Goal: Ask a question: Seek information or help from site administrators or community

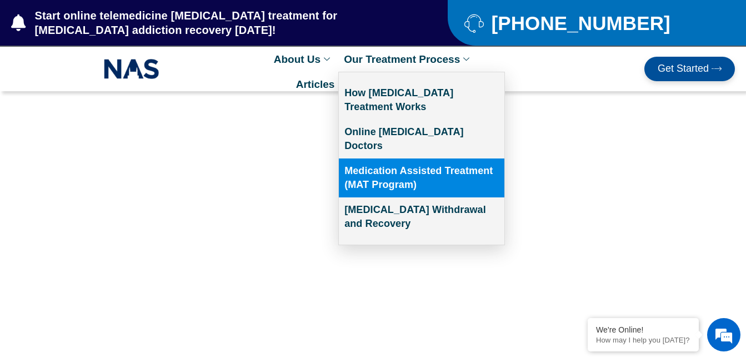
click at [409, 161] on link "Medication Assisted Treatment (MAT Program)" at bounding box center [422, 177] width 166 height 39
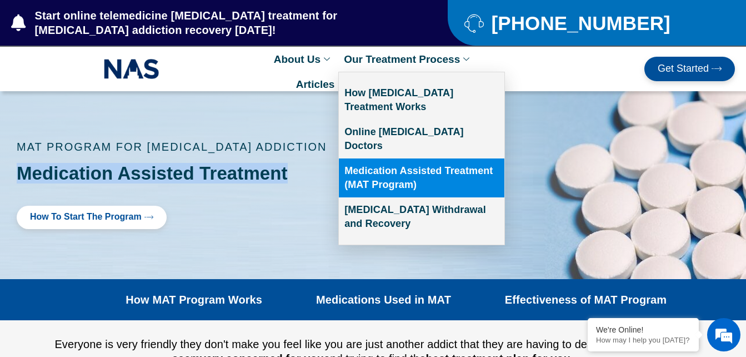
drag, startPoint x: 0, startPoint y: 0, endPoint x: 354, endPoint y: 54, distance: 358.1
click at [354, 54] on link "Our Treatment Process" at bounding box center [408, 59] width 140 height 25
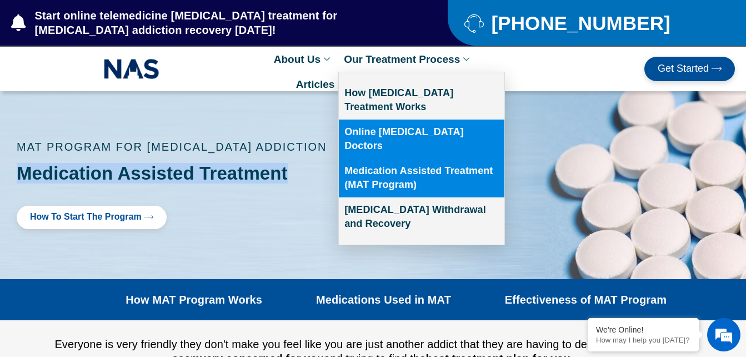
click at [365, 126] on link "Online [MEDICAL_DATA] Doctors" at bounding box center [422, 139] width 166 height 39
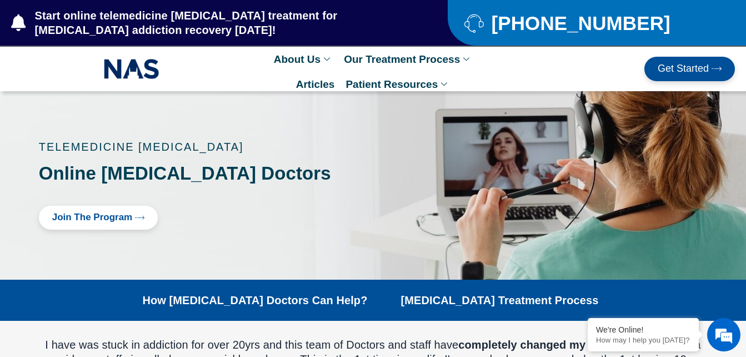
click at [365, 126] on div at bounding box center [373, 185] width 746 height 188
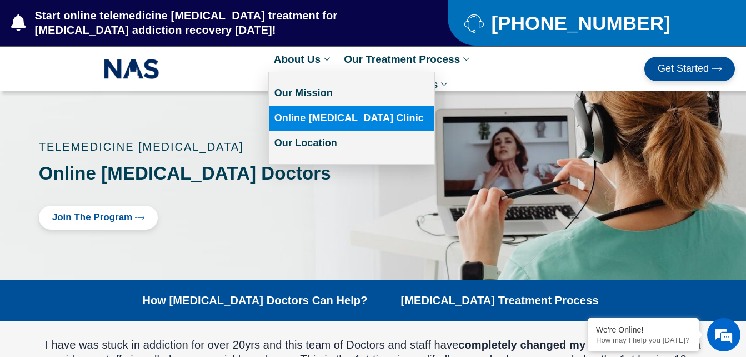
click at [349, 119] on link "Online [MEDICAL_DATA] Clinic" at bounding box center [352, 118] width 166 height 25
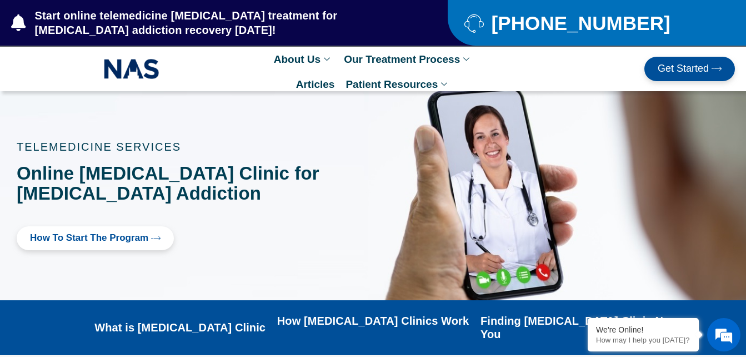
scroll to position [312, 0]
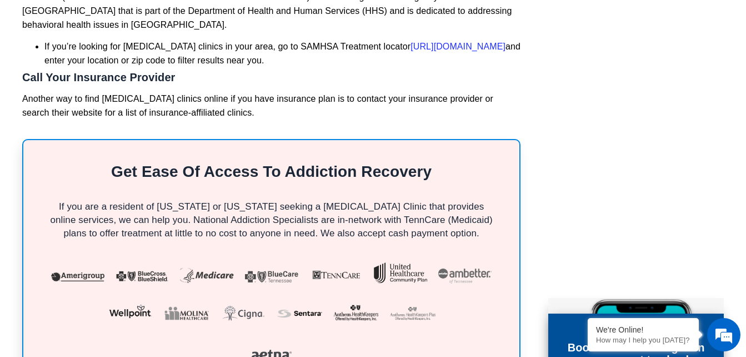
scroll to position [3223, 0]
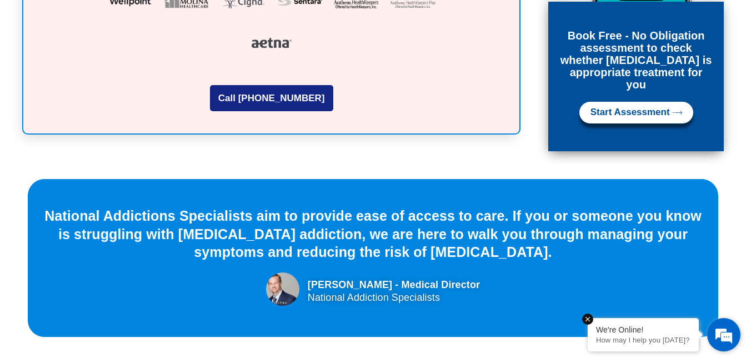
click at [651, 338] on p "How may I help you [DATE]?" at bounding box center [643, 340] width 94 height 8
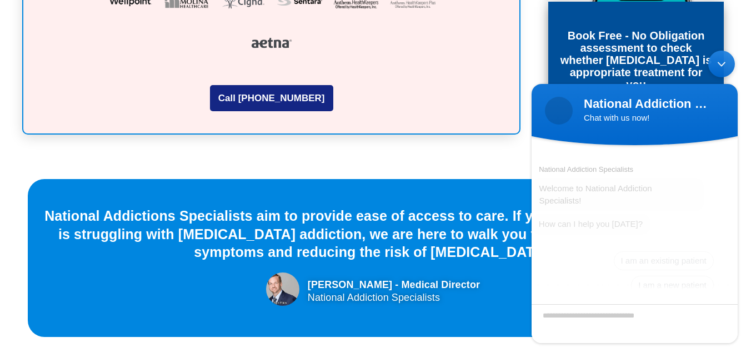
scroll to position [15, 0]
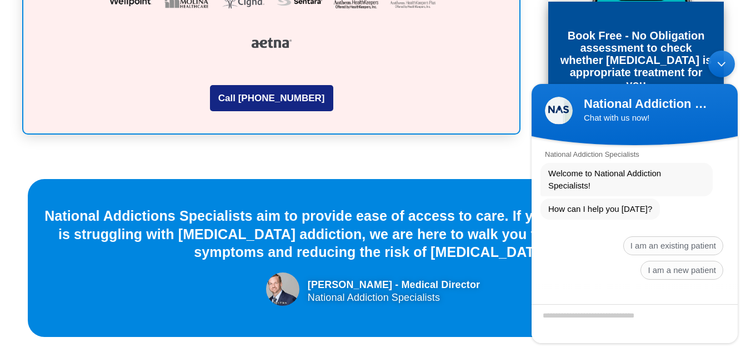
click at [638, 320] on textarea "Type your message and hit 'Enter'" at bounding box center [635, 323] width 206 height 39
type textarea "**********"
click at [719, 318] on span at bounding box center [724, 322] width 11 height 11
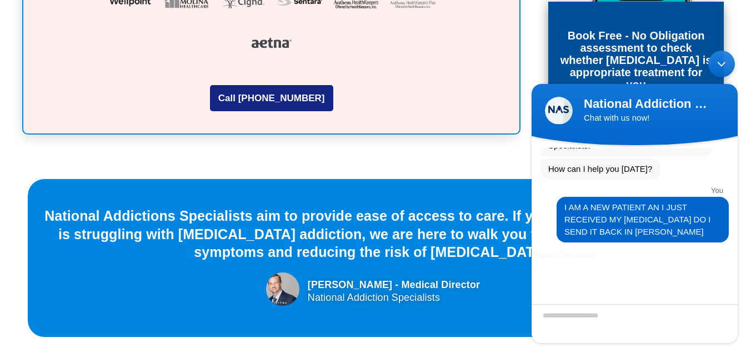
scroll to position [51, 0]
click at [719, 318] on div at bounding box center [718, 322] width 34 height 11
click at [583, 311] on textarea "Enter your last name" at bounding box center [635, 323] width 206 height 39
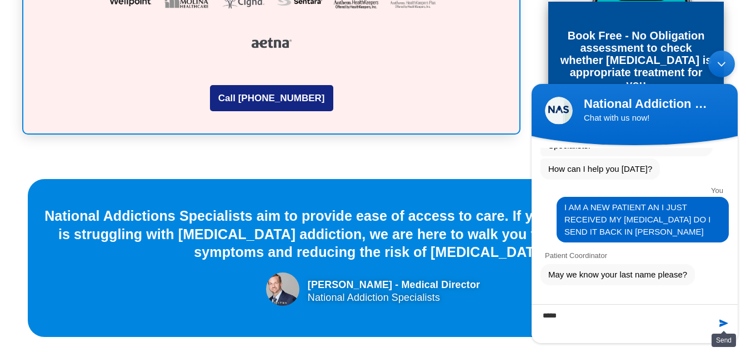
type textarea "*****"
click at [721, 324] on span at bounding box center [724, 322] width 11 height 11
click at [721, 324] on div at bounding box center [635, 316] width 206 height 53
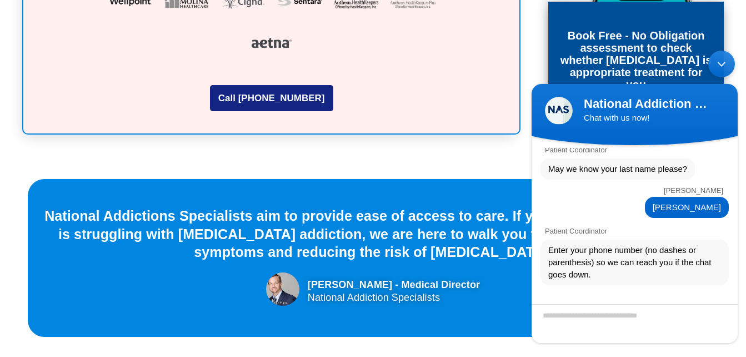
click at [573, 315] on textarea "Valid number format ex. 6154884615" at bounding box center [635, 323] width 206 height 39
type textarea "**********"
click at [721, 327] on span at bounding box center [724, 322] width 11 height 11
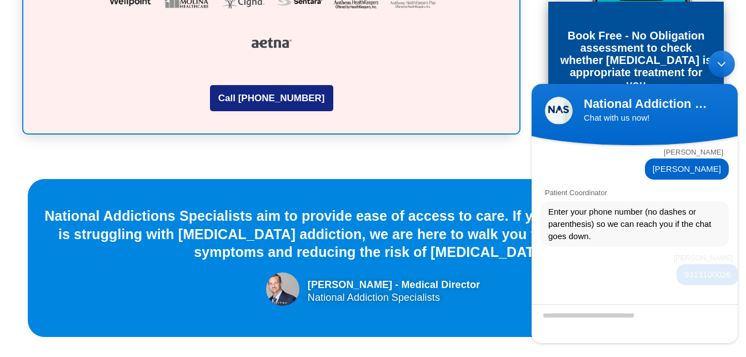
click at [721, 327] on div at bounding box center [718, 322] width 34 height 11
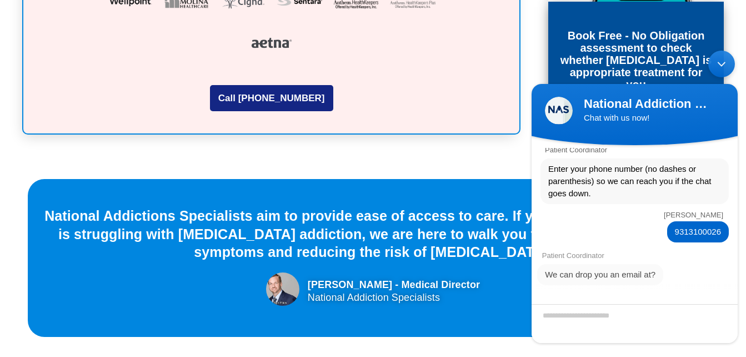
click at [721, 327] on div at bounding box center [718, 322] width 34 height 11
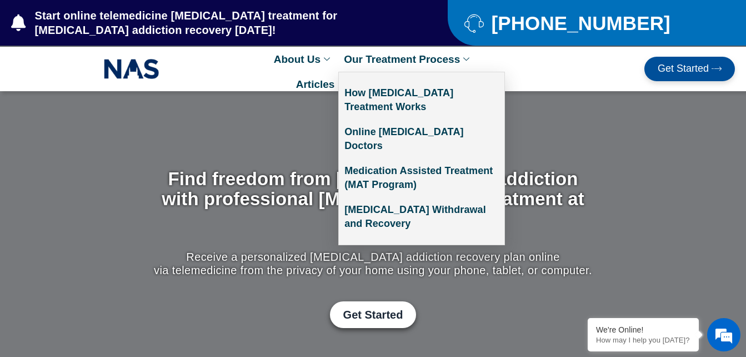
scroll to position [16, 0]
click at [383, 59] on link "Our Treatment Process" at bounding box center [408, 59] width 140 height 25
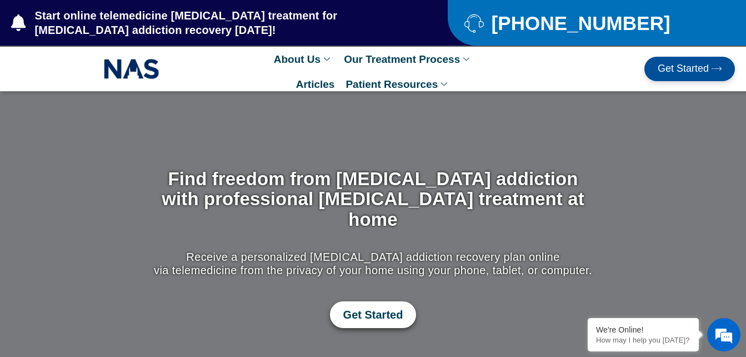
click at [362, 308] on span "Get Started" at bounding box center [374, 314] width 60 height 13
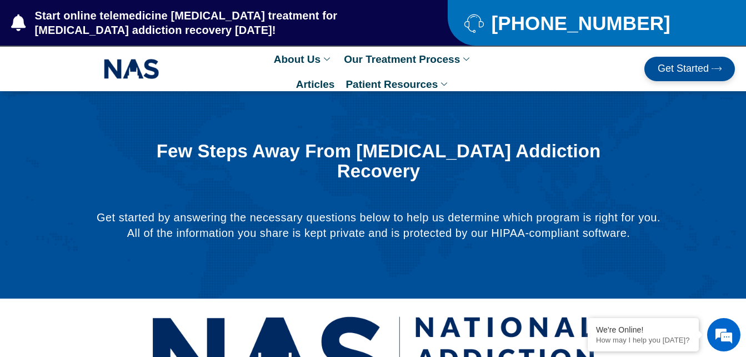
scroll to position [16, 0]
click at [682, 69] on span "Get Started" at bounding box center [683, 68] width 51 height 11
click at [668, 79] on link "Get Started" at bounding box center [690, 69] width 91 height 24
